Goal: Task Accomplishment & Management: Manage account settings

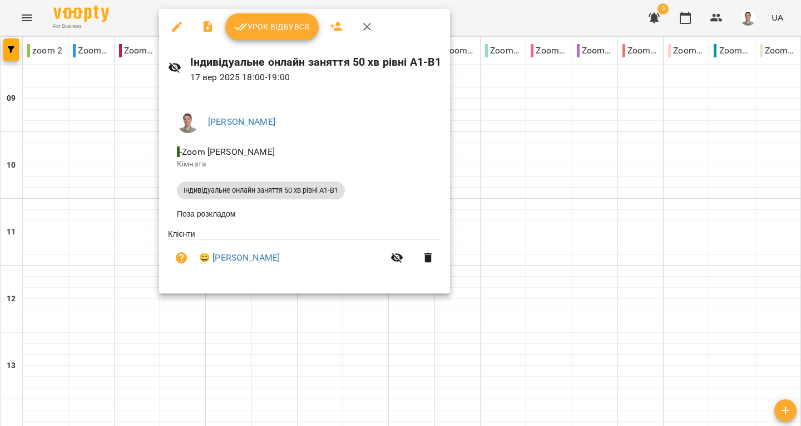
click at [264, 27] on span "Урок відбувся" at bounding box center [272, 26] width 76 height 13
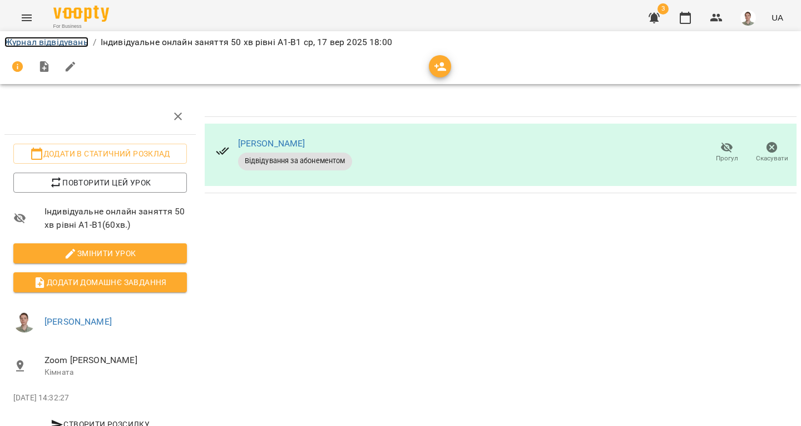
click at [61, 41] on link "Журнал відвідувань" at bounding box center [46, 42] width 84 height 11
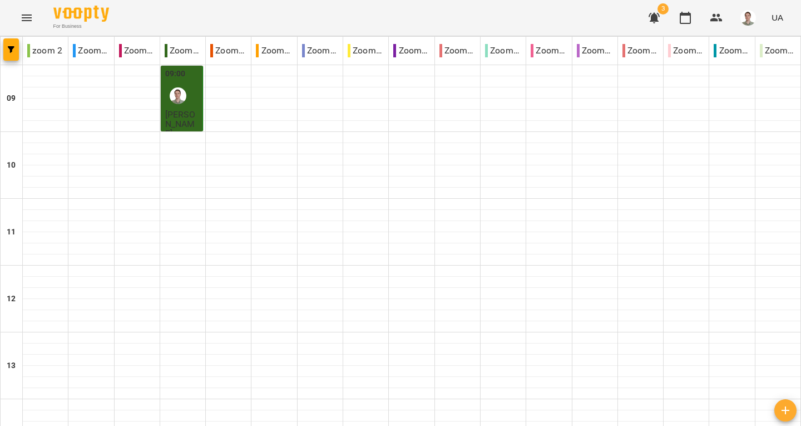
scroll to position [501, 0]
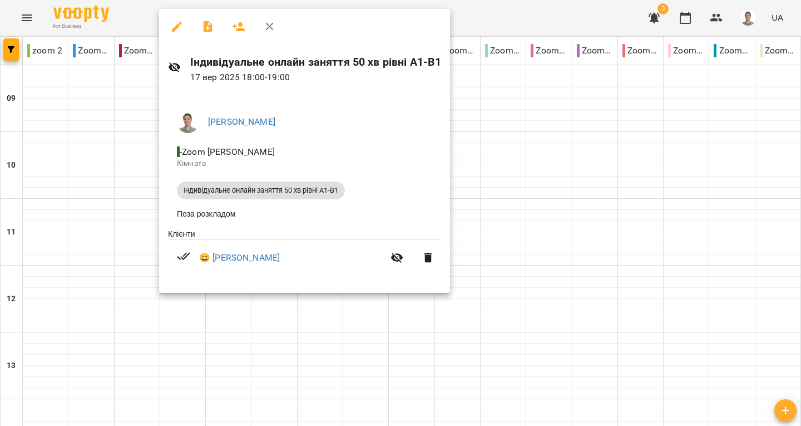
click at [271, 34] on button "button" at bounding box center [269, 26] width 27 height 27
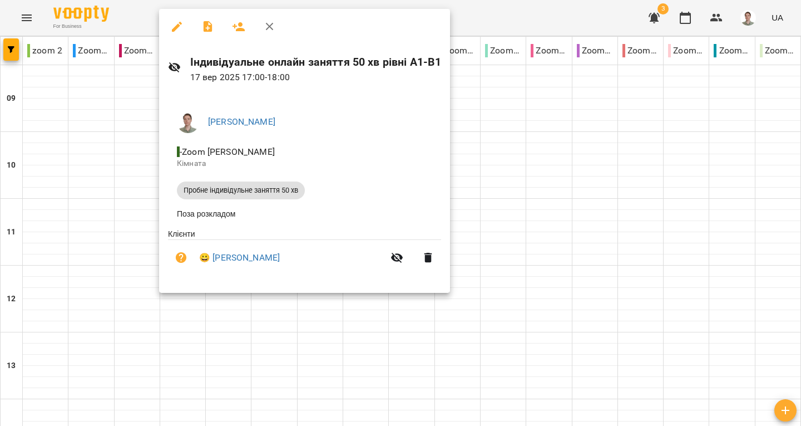
click at [273, 24] on icon "button" at bounding box center [270, 27] width 8 height 8
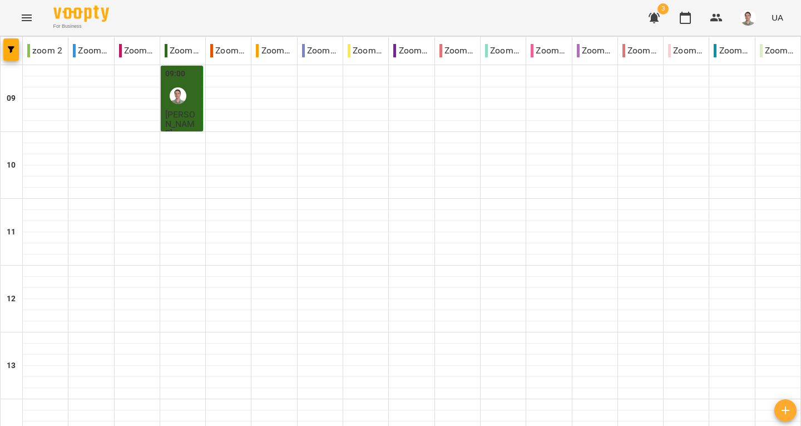
click at [651, 13] on icon "button" at bounding box center [653, 17] width 13 height 13
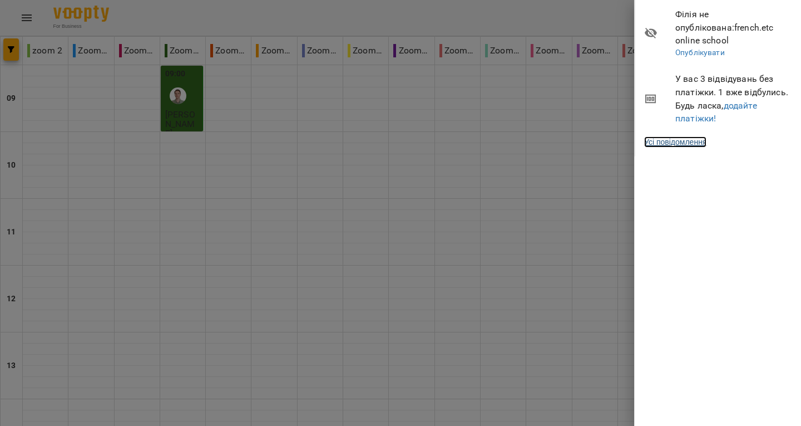
click at [689, 136] on link "Усі повідомлення" at bounding box center [675, 141] width 62 height 11
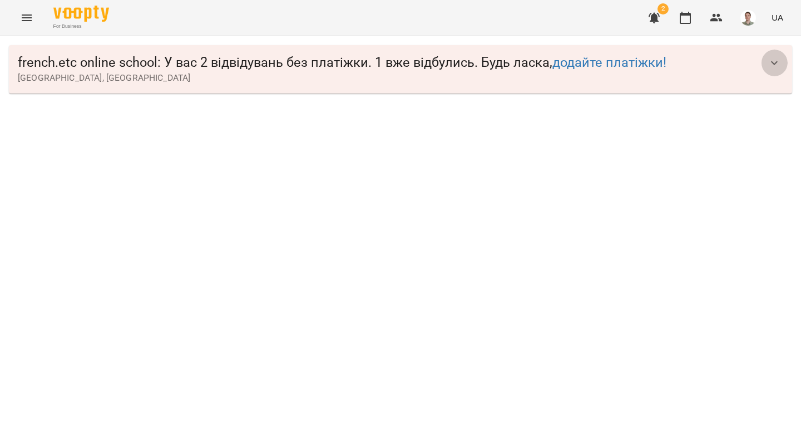
click at [773, 66] on icon "button" at bounding box center [774, 62] width 13 height 13
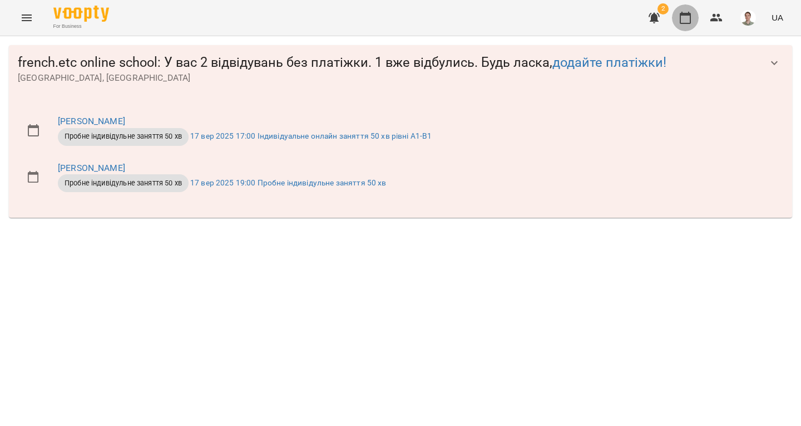
click at [687, 24] on icon "button" at bounding box center [685, 17] width 13 height 13
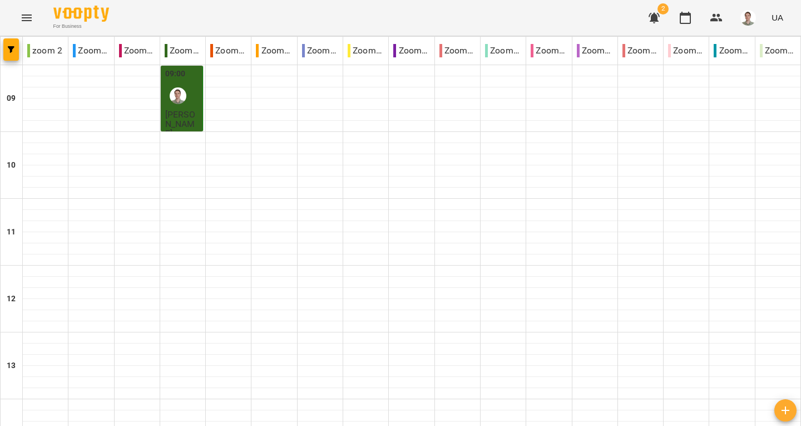
scroll to position [501, 0]
click at [750, 13] on img "button" at bounding box center [748, 18] width 16 height 16
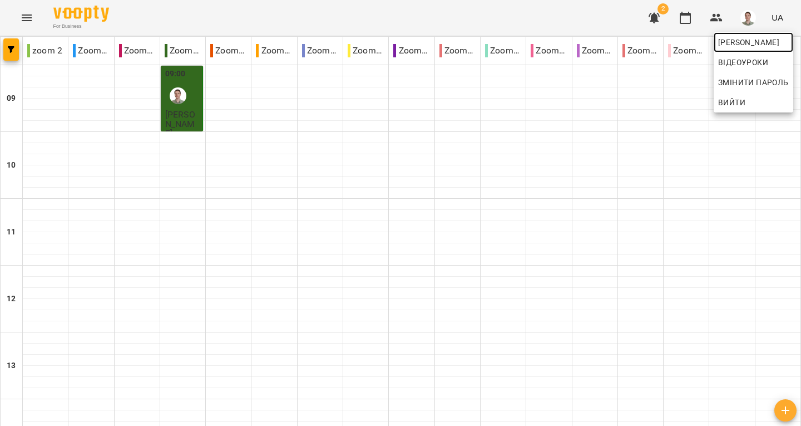
click at [732, 39] on span "[PERSON_NAME]" at bounding box center [753, 42] width 71 height 13
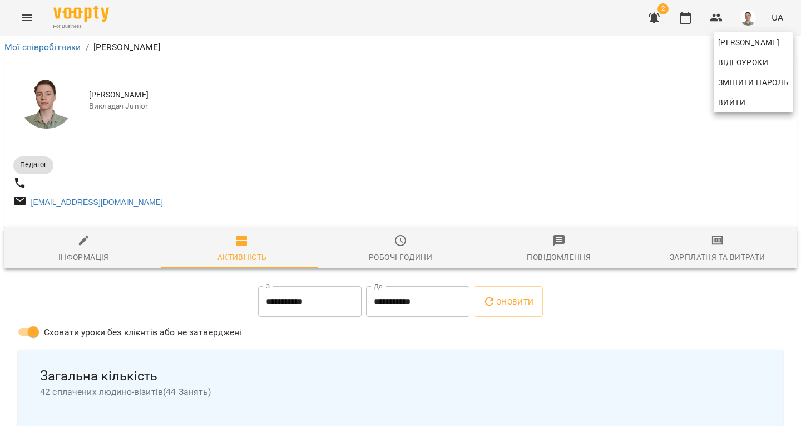
click at [298, 360] on div at bounding box center [400, 213] width 801 height 426
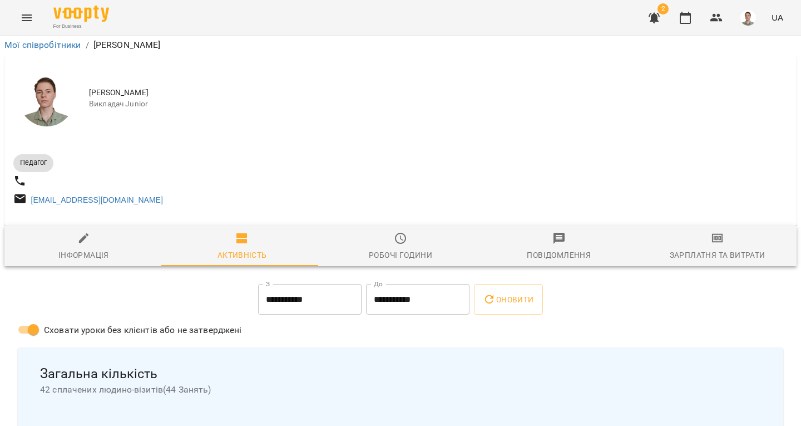
scroll to position [2808, 0]
click at [686, 16] on icon "button" at bounding box center [685, 17] width 13 height 13
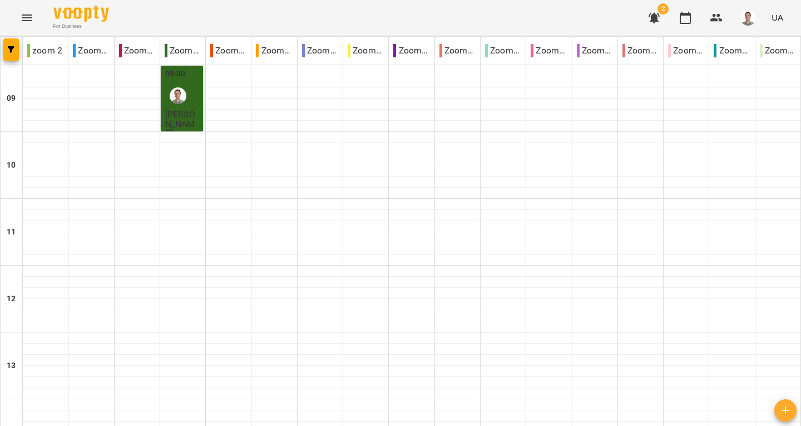
type input "**********"
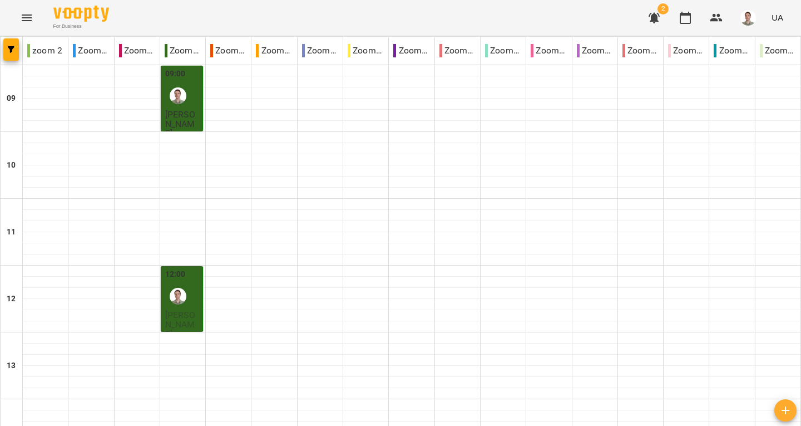
click at [186, 107] on div at bounding box center [178, 96] width 26 height 26
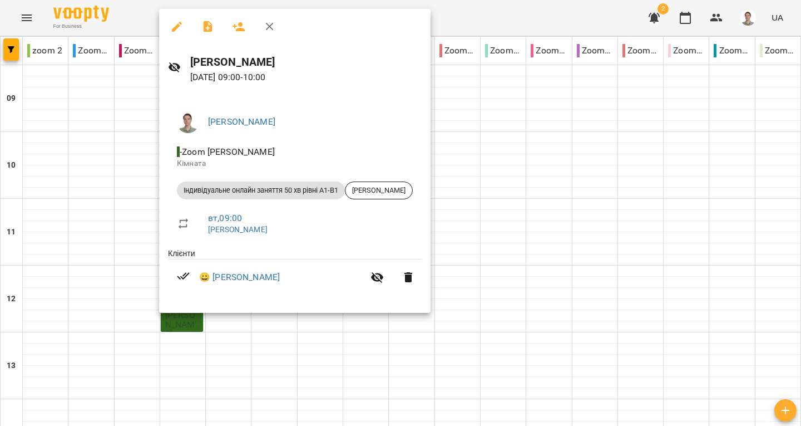
click at [274, 32] on icon "button" at bounding box center [269, 26] width 13 height 13
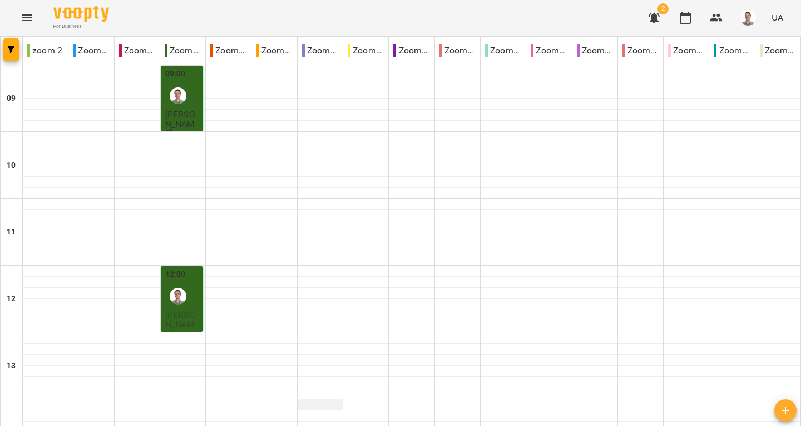
scroll to position [167, 0]
type input "**********"
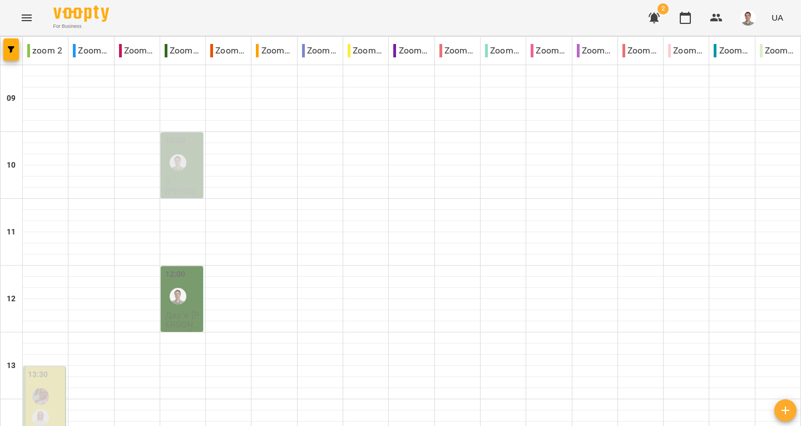
scroll to position [648, 0]
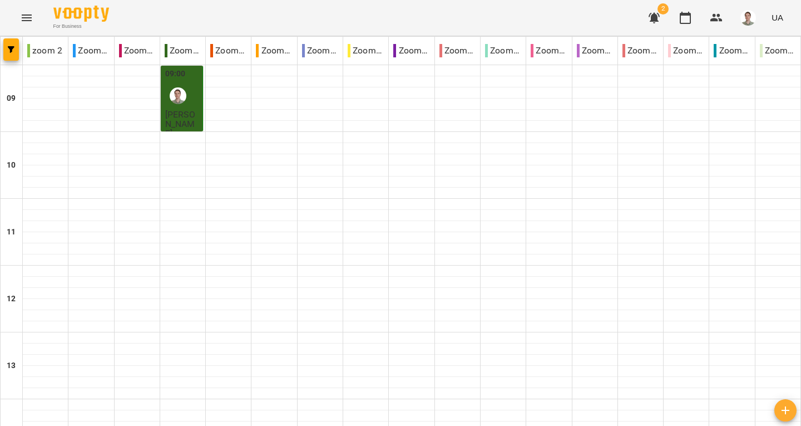
scroll to position [556, 0]
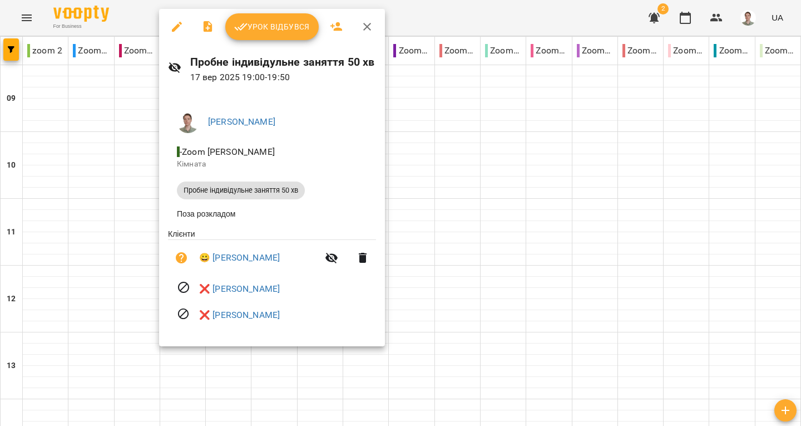
click at [366, 28] on icon "button" at bounding box center [366, 26] width 13 height 13
